Goal: Check status

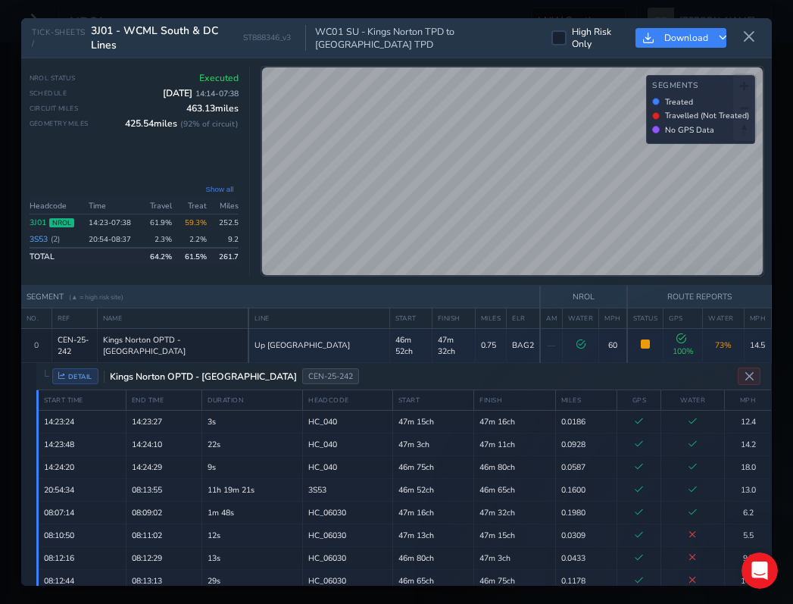
scroll to position [1882, 0]
